Goal: Task Accomplishment & Management: Manage account settings

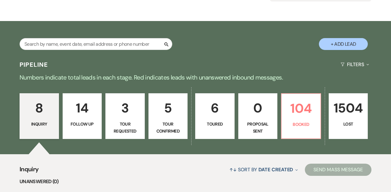
scroll to position [82, 0]
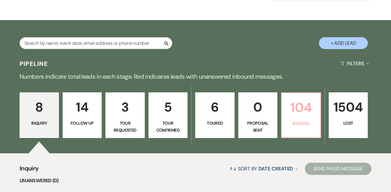
click at [288, 105] on p "104" at bounding box center [300, 107] width 31 height 20
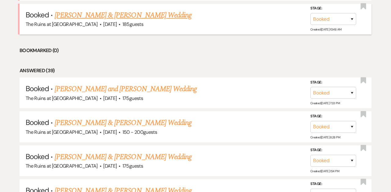
scroll to position [336, 0]
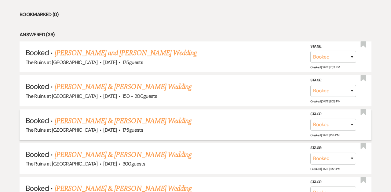
click at [137, 119] on link "[PERSON_NAME] & [PERSON_NAME] Wedding" at bounding box center [123, 121] width 137 height 11
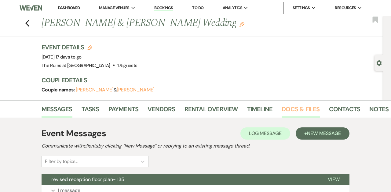
click at [290, 111] on link "Docs & Files" at bounding box center [300, 110] width 38 height 13
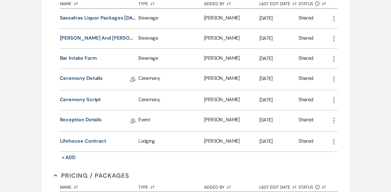
scroll to position [1159, 0]
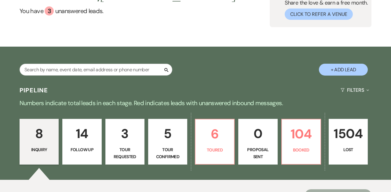
scroll to position [110, 0]
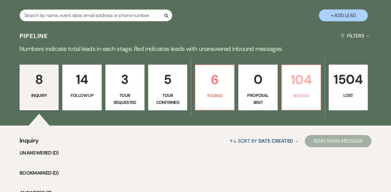
click at [303, 92] on p "Booked" at bounding box center [300, 95] width 31 height 7
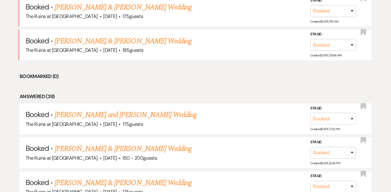
scroll to position [274, 0]
click at [150, 41] on link "[PERSON_NAME] & [PERSON_NAME] Wedding" at bounding box center [123, 40] width 137 height 11
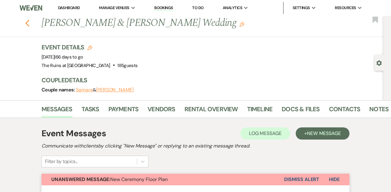
click at [28, 24] on icon "Previous" at bounding box center [27, 23] width 5 height 7
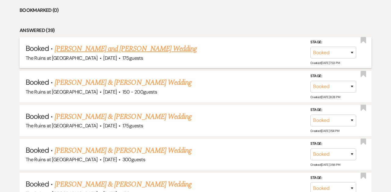
scroll to position [341, 0]
click at [90, 117] on link "[PERSON_NAME] & [PERSON_NAME] Wedding" at bounding box center [123, 116] width 137 height 11
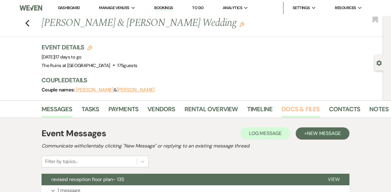
click at [298, 108] on link "Docs & Files" at bounding box center [300, 110] width 38 height 13
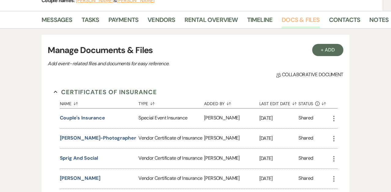
scroll to position [90, 0]
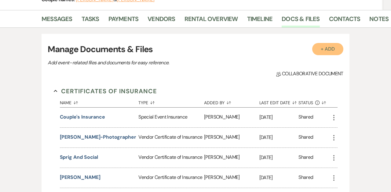
click at [326, 47] on button "+ Add" at bounding box center [327, 49] width 31 height 12
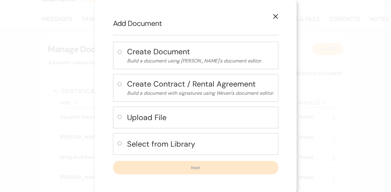
scroll to position [1, 0]
click at [118, 118] on input "radio" at bounding box center [119, 116] width 4 height 4
radio input "true"
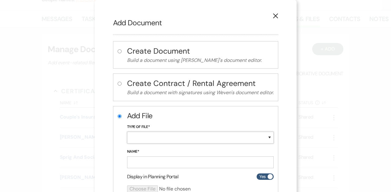
click at [143, 138] on select "Special Event Insurance Vendor Certificate of Insurance Contracts / Rental Agre…" at bounding box center [200, 138] width 146 height 12
select select "14"
click at [144, 164] on input "Name*" at bounding box center [200, 163] width 146 height 12
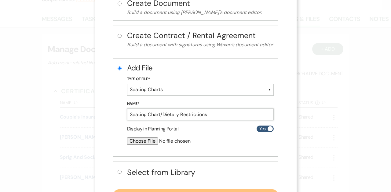
scroll to position [49, 0]
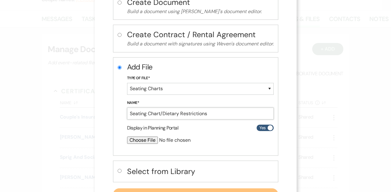
type input "Seating Chart/Dietary Restrictions"
click at [139, 139] on input "file" at bounding box center [184, 140] width 114 height 7
type input "C:\fakepath\[PERSON_NAME] and [PERSON_NAME] Table Assignments and Dietary Restr…"
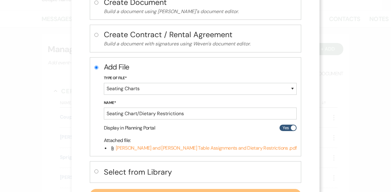
scroll to position [78, 0]
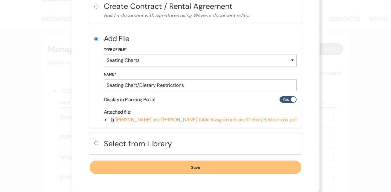
click at [204, 166] on button "Save" at bounding box center [195, 167] width 211 height 13
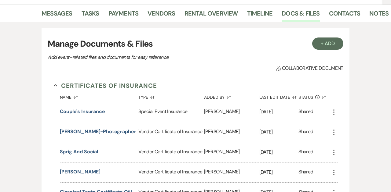
scroll to position [74, 0]
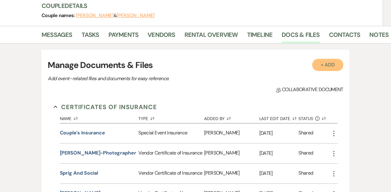
click at [325, 64] on button "+ Add" at bounding box center [327, 65] width 31 height 12
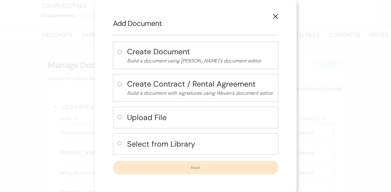
click at [118, 117] on input "radio" at bounding box center [119, 117] width 4 height 4
radio input "true"
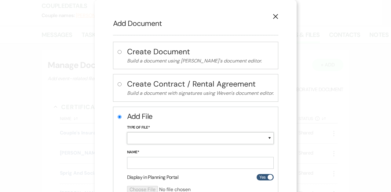
click at [151, 138] on select "Special Event Insurance Vendor Certificate of Insurance Contracts / Rental Agre…" at bounding box center [200, 138] width 146 height 12
select select "24"
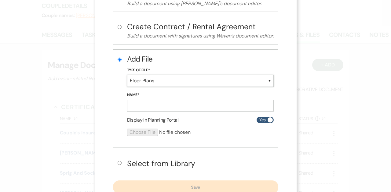
scroll to position [58, 0]
click at [164, 104] on input "Name*" at bounding box center [200, 105] width 146 height 12
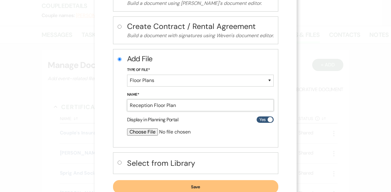
type input "Reception Floor Plan"
click at [247, 132] on div at bounding box center [200, 134] width 146 height 12
click at [140, 132] on input "file" at bounding box center [184, 131] width 114 height 7
type input "C:\fakepath\Reception Floor Plan_Seating Chart .pdf"
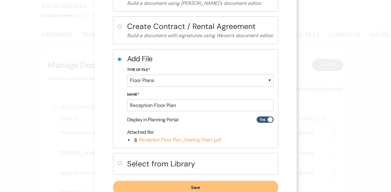
scroll to position [78, 0]
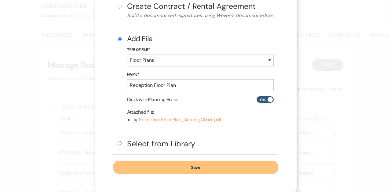
click at [150, 169] on button "Save" at bounding box center [195, 167] width 165 height 13
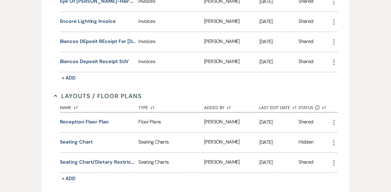
scroll to position [1058, 0]
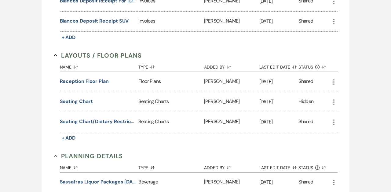
click at [69, 135] on span "+ Add" at bounding box center [69, 138] width 14 height 6
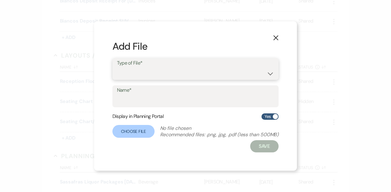
click at [145, 72] on select "Event Maps Floor Plans Rain Plan Seating Charts Venue Layout" at bounding box center [195, 73] width 157 height 12
select select "24"
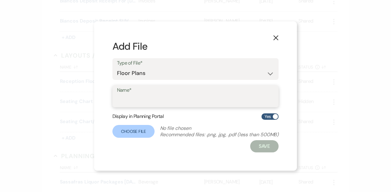
click at [142, 98] on input "Name*" at bounding box center [195, 101] width 157 height 12
type input "welcome party"
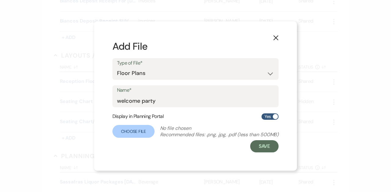
click at [96, 106] on div "X Add File Type of File* Event Maps Floor Plans Rain Plan Seating Charts Venue …" at bounding box center [195, 96] width 203 height 150
click at [131, 130] on label "Choose File" at bounding box center [133, 131] width 42 height 13
click at [0, 0] on input "Choose File" at bounding box center [0, 0] width 0 height 0
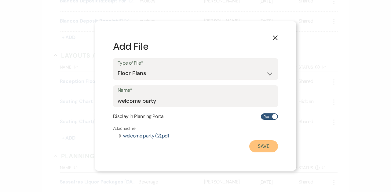
click at [261, 146] on button "Save" at bounding box center [263, 146] width 29 height 12
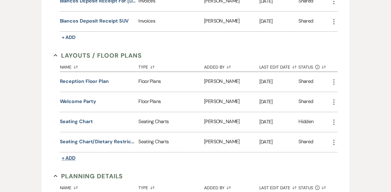
click at [71, 155] on span "+ Add" at bounding box center [69, 158] width 14 height 6
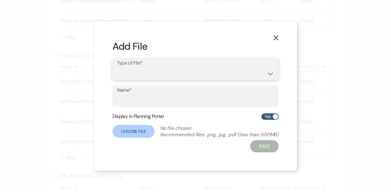
click at [142, 73] on select "Event Maps Floor Plans Rain Plan Seating Charts Venue Layout" at bounding box center [195, 73] width 157 height 12
select select "24"
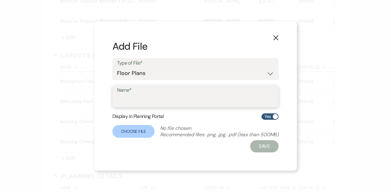
click at [144, 98] on input "Name*" at bounding box center [195, 101] width 157 height 12
type input "ceremony"
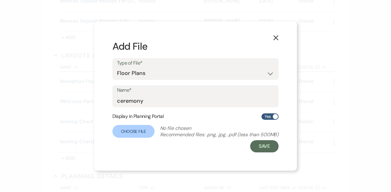
click at [86, 103] on div "X Add File Type of File* Event Maps Floor Plans Rain Plan Seating Charts Venue …" at bounding box center [195, 96] width 391 height 192
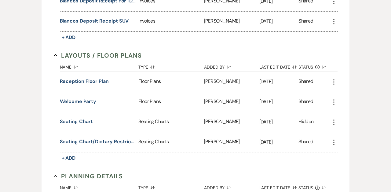
click at [71, 155] on span "+ Add" at bounding box center [69, 158] width 14 height 6
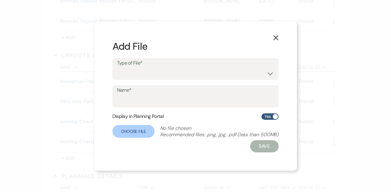
click at [144, 67] on label "Type of File*" at bounding box center [195, 63] width 157 height 9
click at [143, 73] on select "Event Maps Floor Plans Rain Plan Seating Charts Venue Layout" at bounding box center [195, 73] width 157 height 12
select select "24"
click at [139, 101] on input "Name*" at bounding box center [195, 101] width 157 height 12
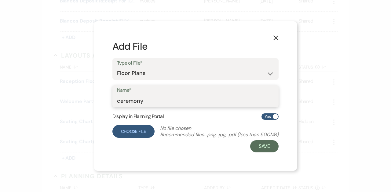
type input "ceremony"
click at [130, 131] on label "Choose File" at bounding box center [133, 131] width 42 height 13
click at [0, 0] on input "Choose File" at bounding box center [0, 0] width 0 height 0
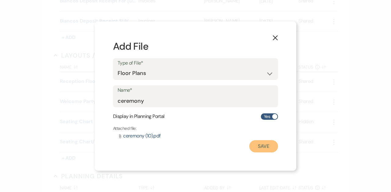
click at [261, 145] on button "Save" at bounding box center [263, 146] width 29 height 12
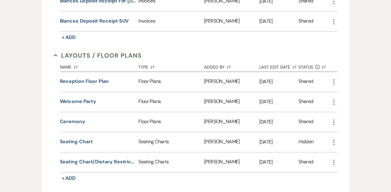
scroll to position [1090, 0]
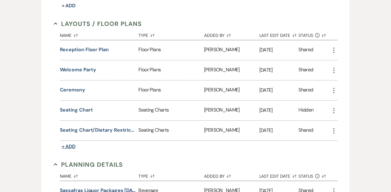
click at [69, 143] on span "+ Add" at bounding box center [69, 146] width 14 height 6
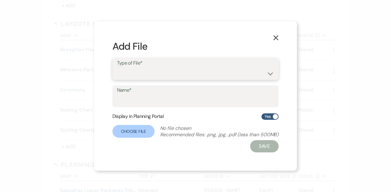
click at [141, 72] on select "Event Maps Floor Plans Rain Plan Seating Charts Venue Layout" at bounding box center [195, 73] width 157 height 12
select select "24"
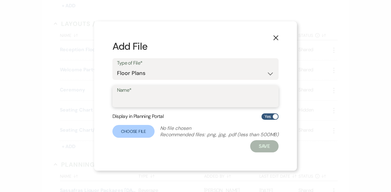
click at [141, 98] on input "Name*" at bounding box center [195, 101] width 157 height 12
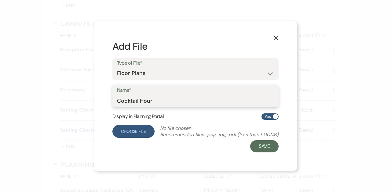
type input "Cocktail Hour"
click at [134, 130] on label "Choose File" at bounding box center [133, 131] width 42 height 13
click at [0, 0] on input "Choose File" at bounding box center [0, 0] width 0 height 0
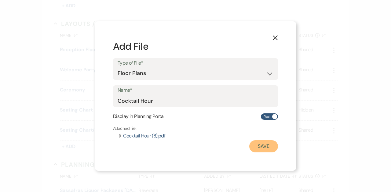
click at [258, 146] on button "Save" at bounding box center [263, 146] width 29 height 12
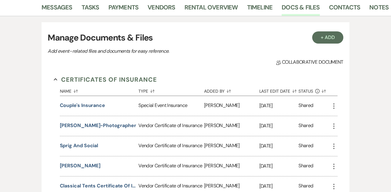
scroll to position [0, 0]
